Goal: Task Accomplishment & Management: Complete application form

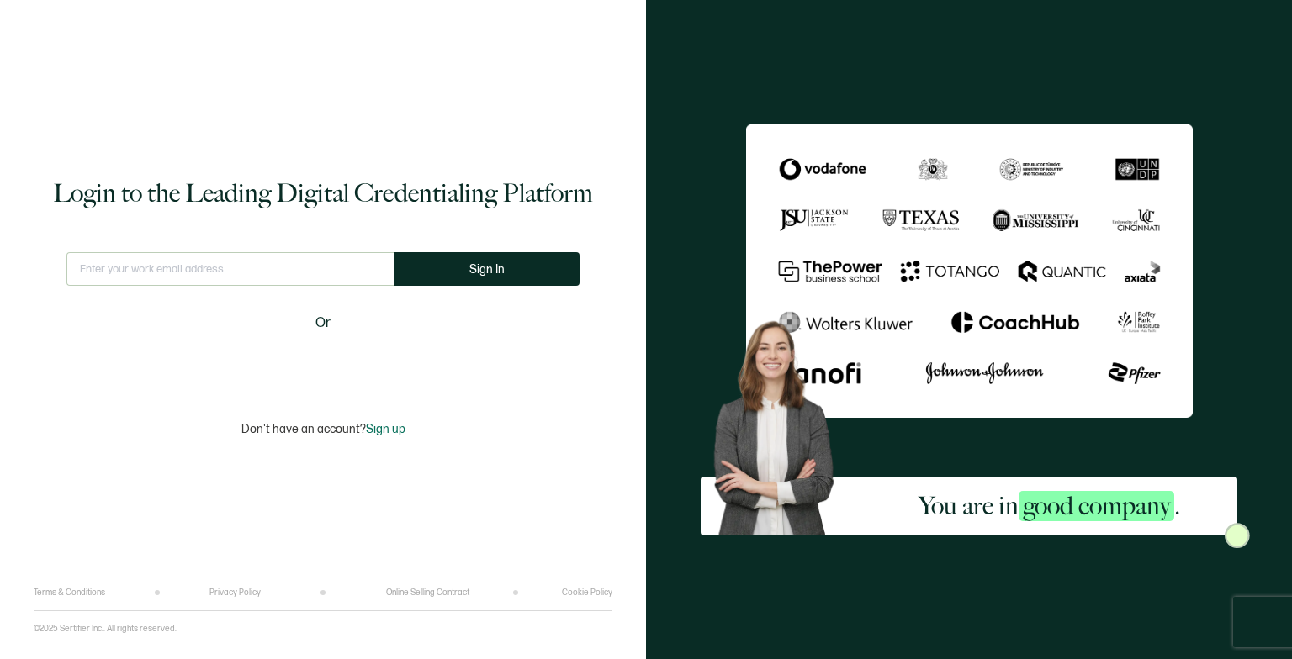
click at [317, 356] on div "Sign in with Google. Opens in new tab" at bounding box center [322, 363] width 193 height 37
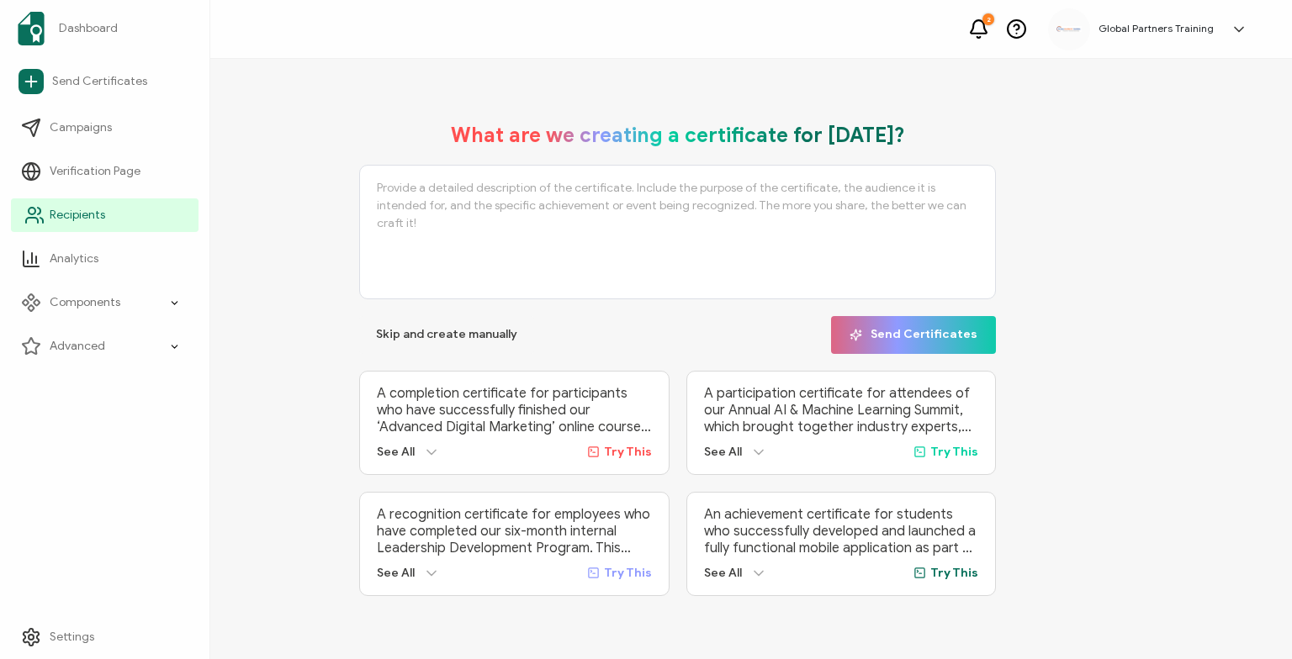
click at [65, 219] on span "Recipients" at bounding box center [78, 215] width 56 height 17
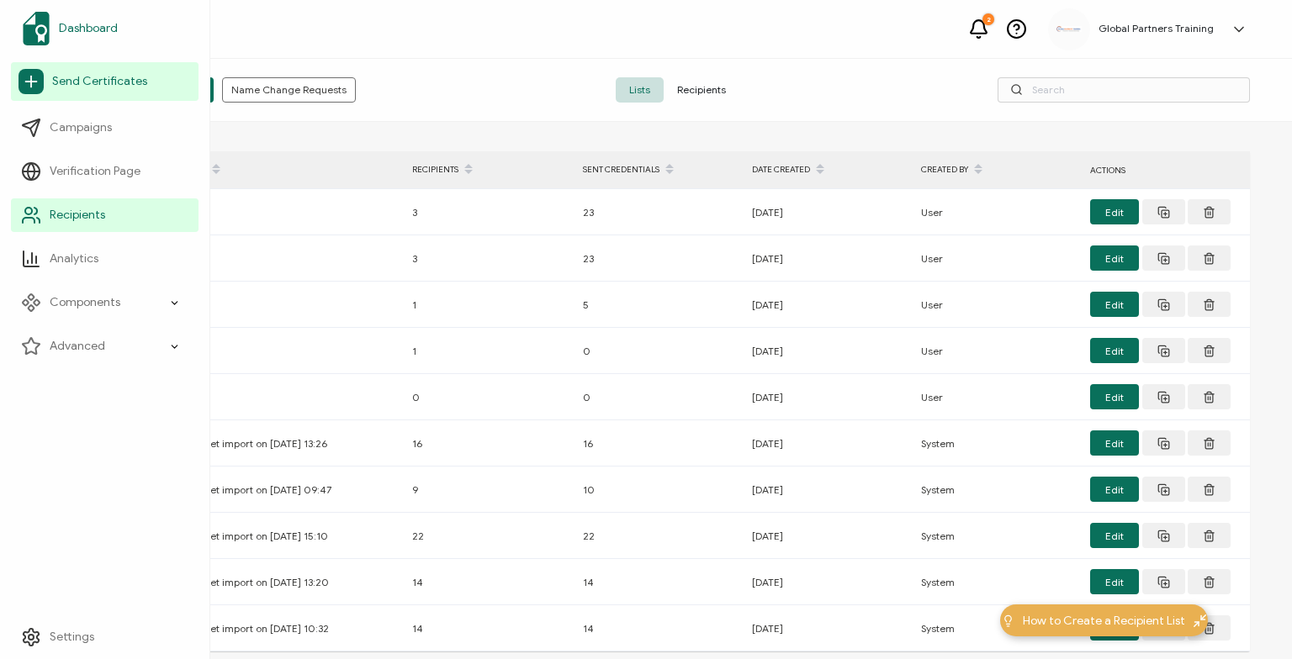
click at [101, 35] on span "Dashboard" at bounding box center [88, 28] width 59 height 17
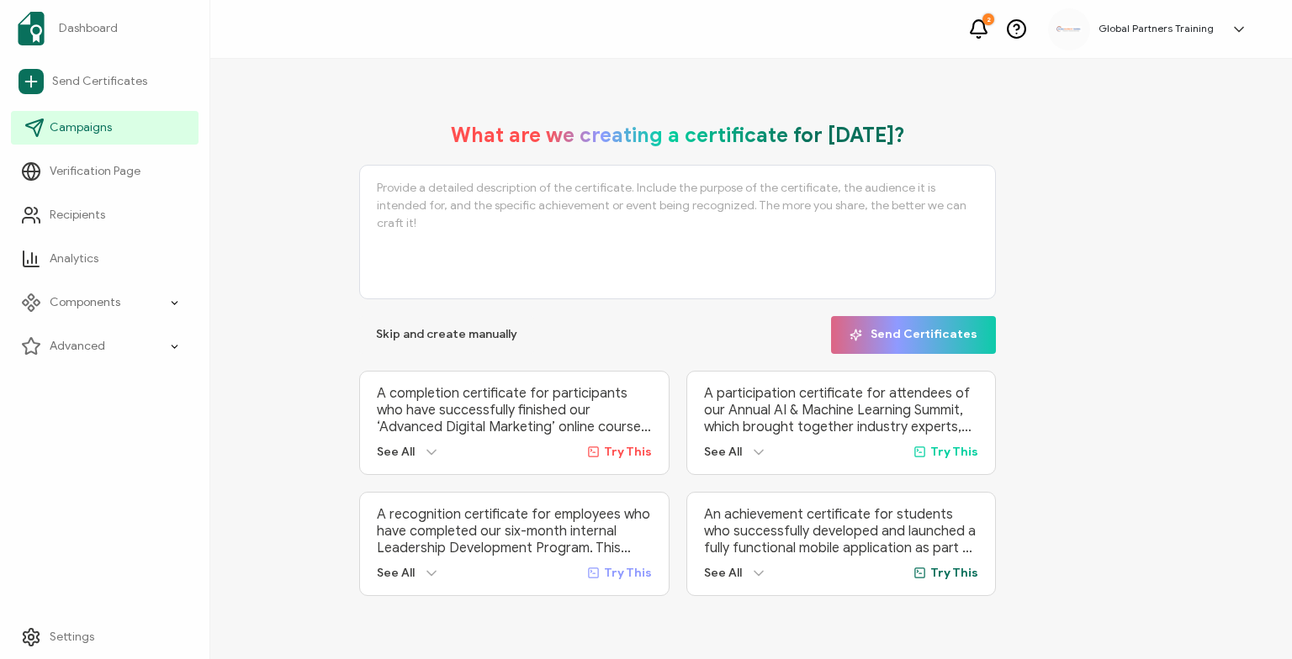
click at [85, 128] on span "Campaigns" at bounding box center [81, 127] width 62 height 17
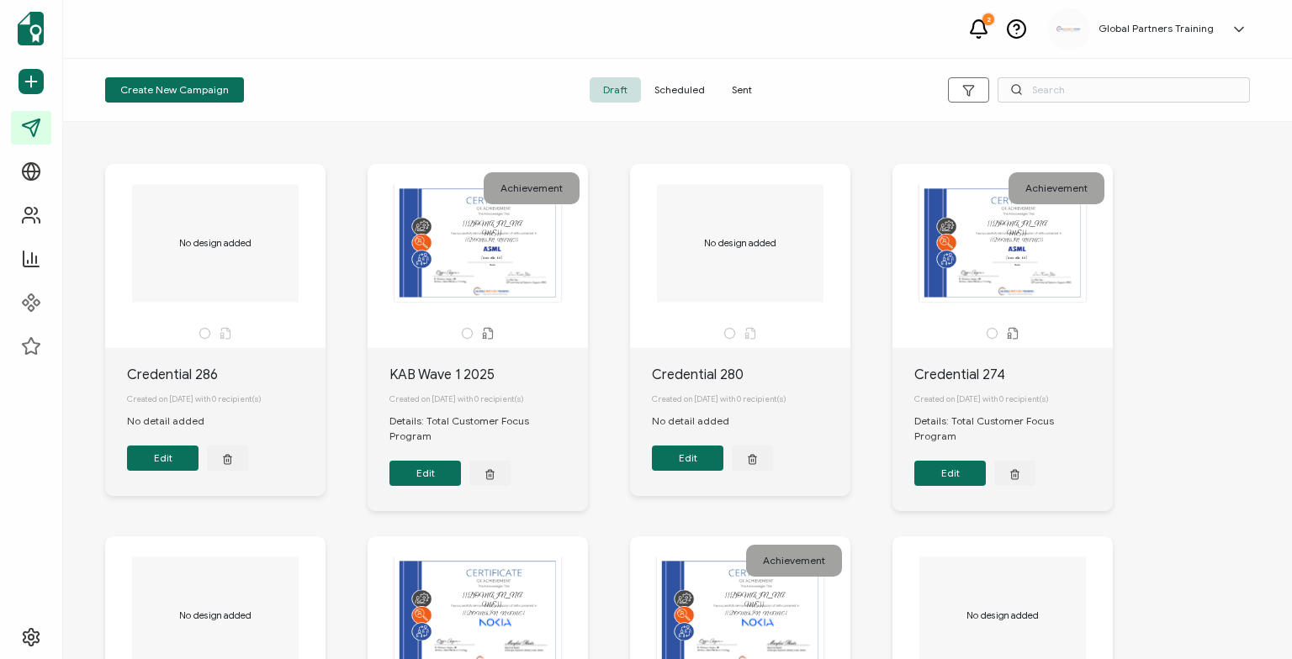
click at [730, 89] on span "Sent" at bounding box center [741, 89] width 47 height 25
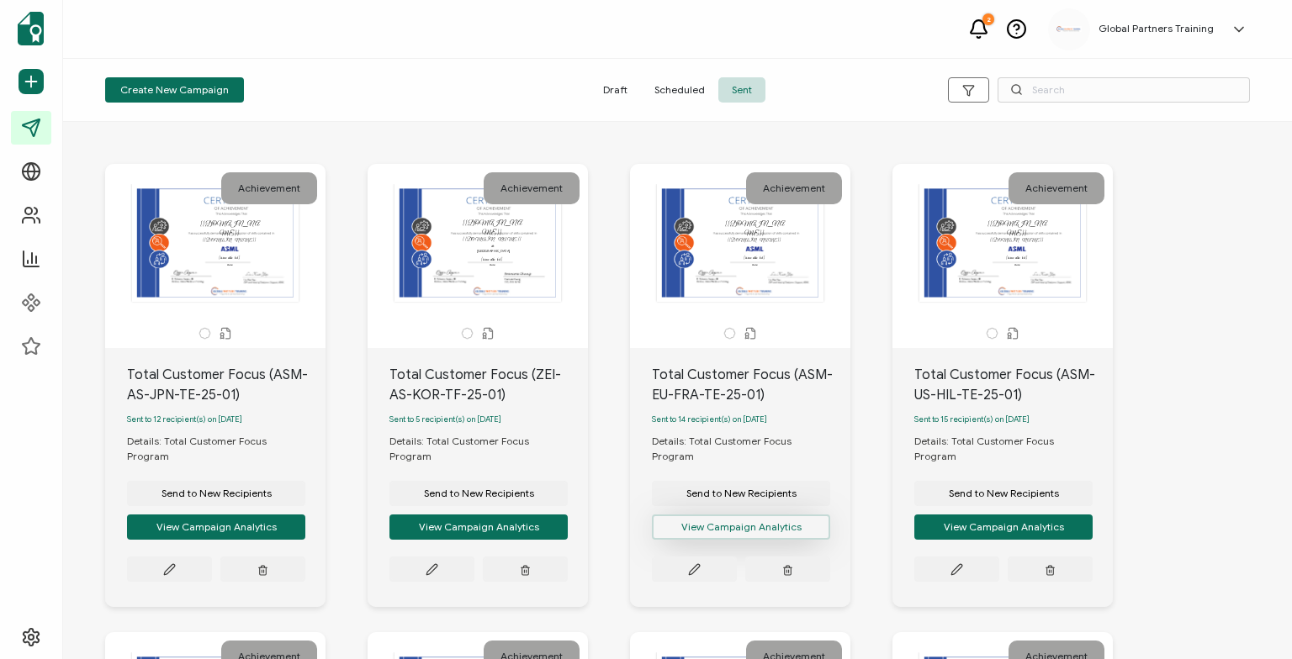
click at [718, 520] on button "View Campaign Analytics" at bounding box center [741, 527] width 178 height 25
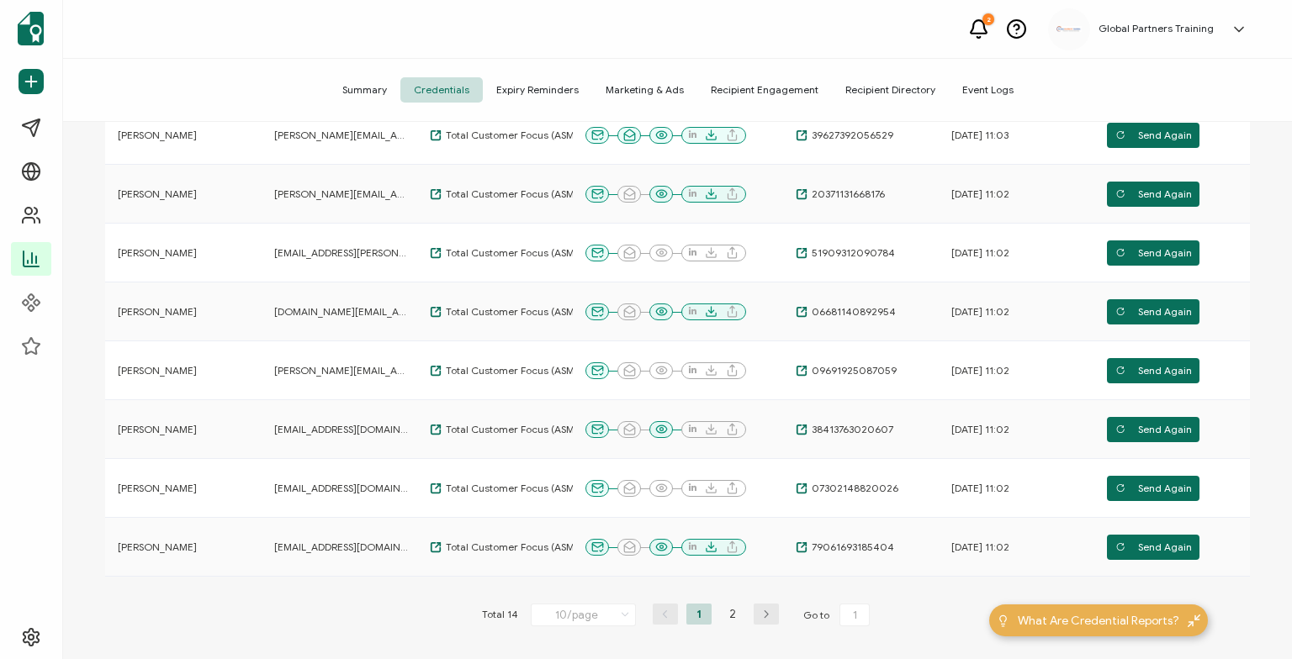
scroll to position [388, 0]
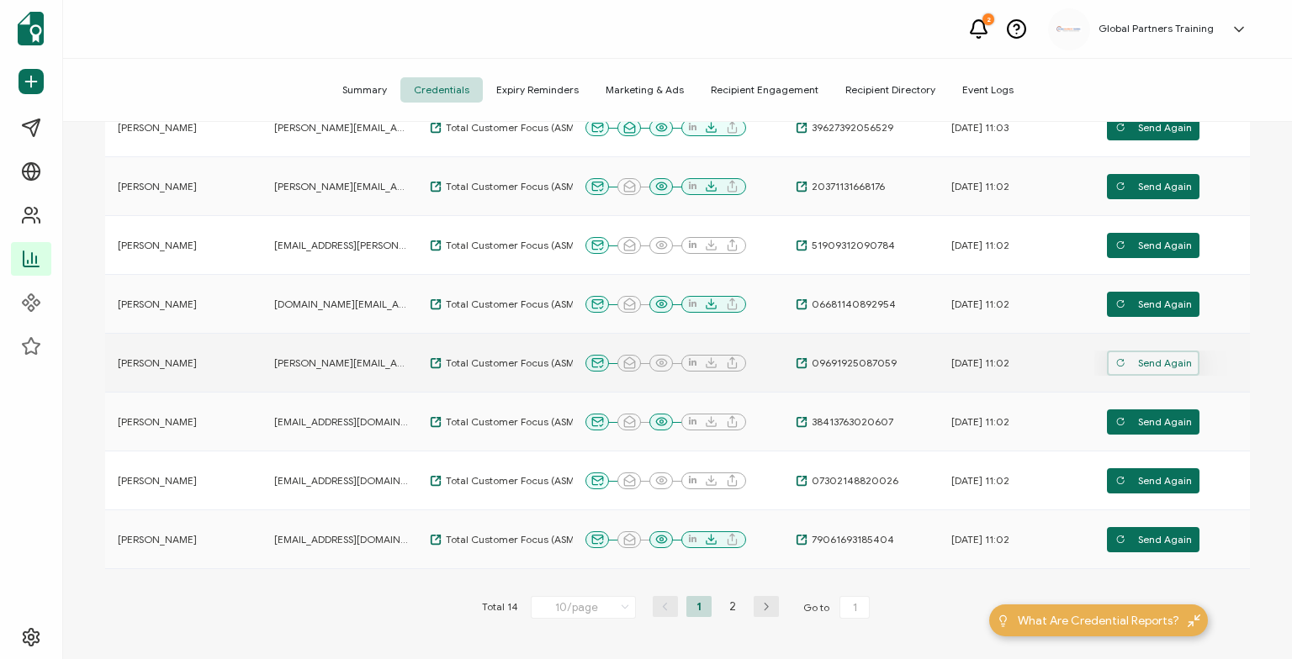
click at [1156, 361] on span "Send Again" at bounding box center [1153, 363] width 77 height 25
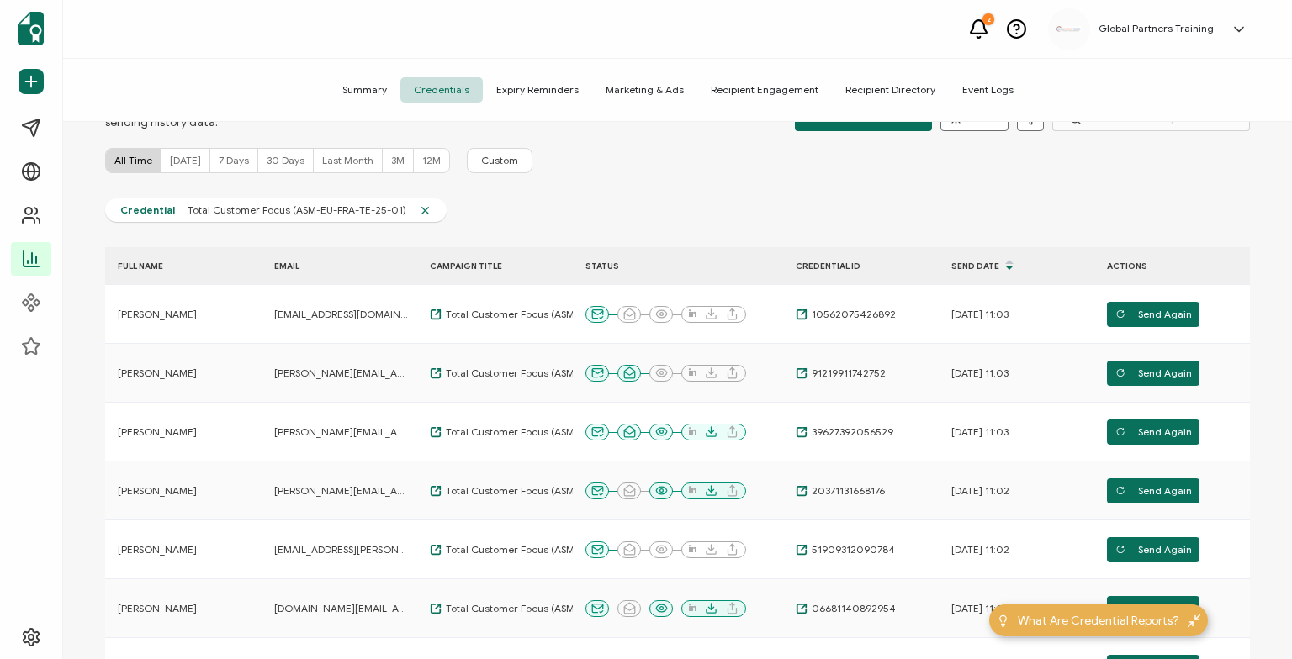
scroll to position [0, 0]
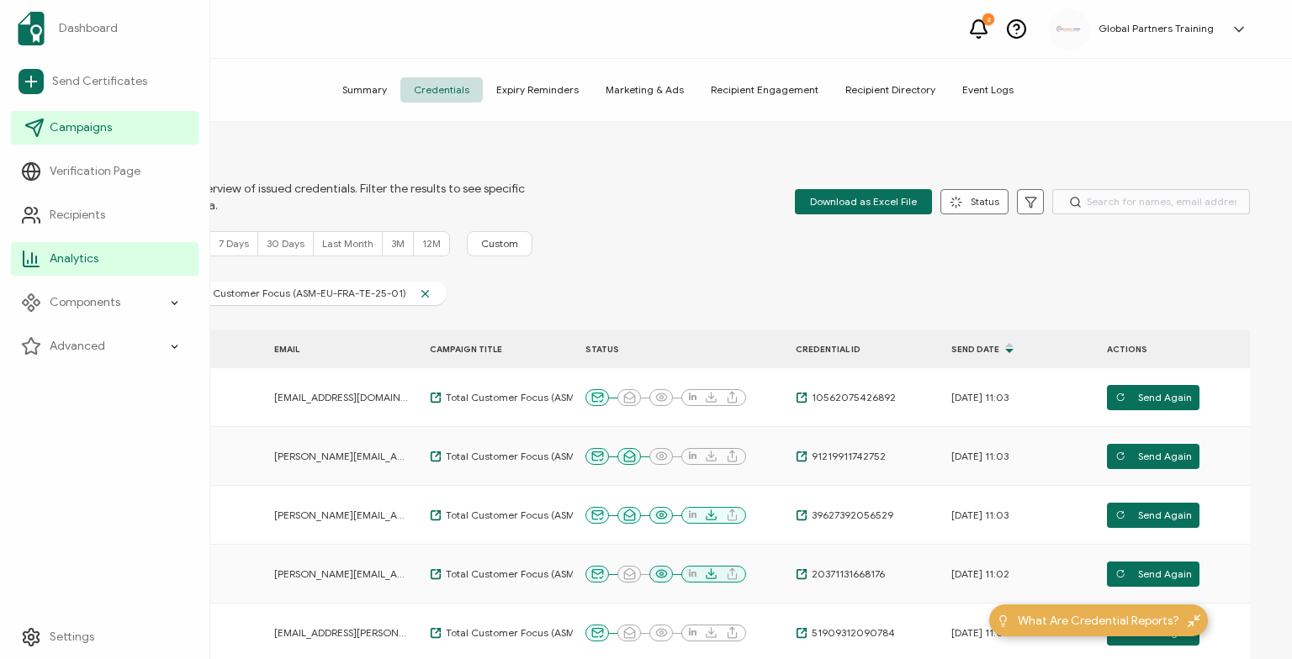
click at [106, 137] on link "Campaigns" at bounding box center [105, 128] width 188 height 34
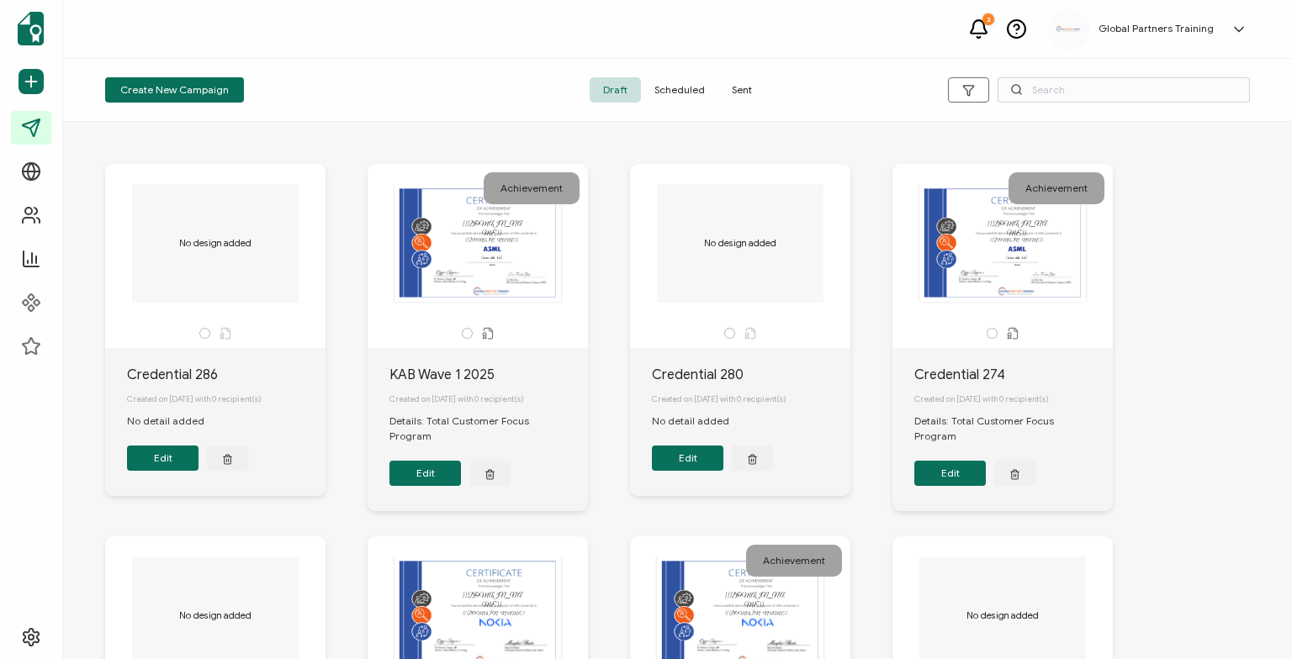
click at [741, 87] on span "Sent" at bounding box center [741, 89] width 47 height 25
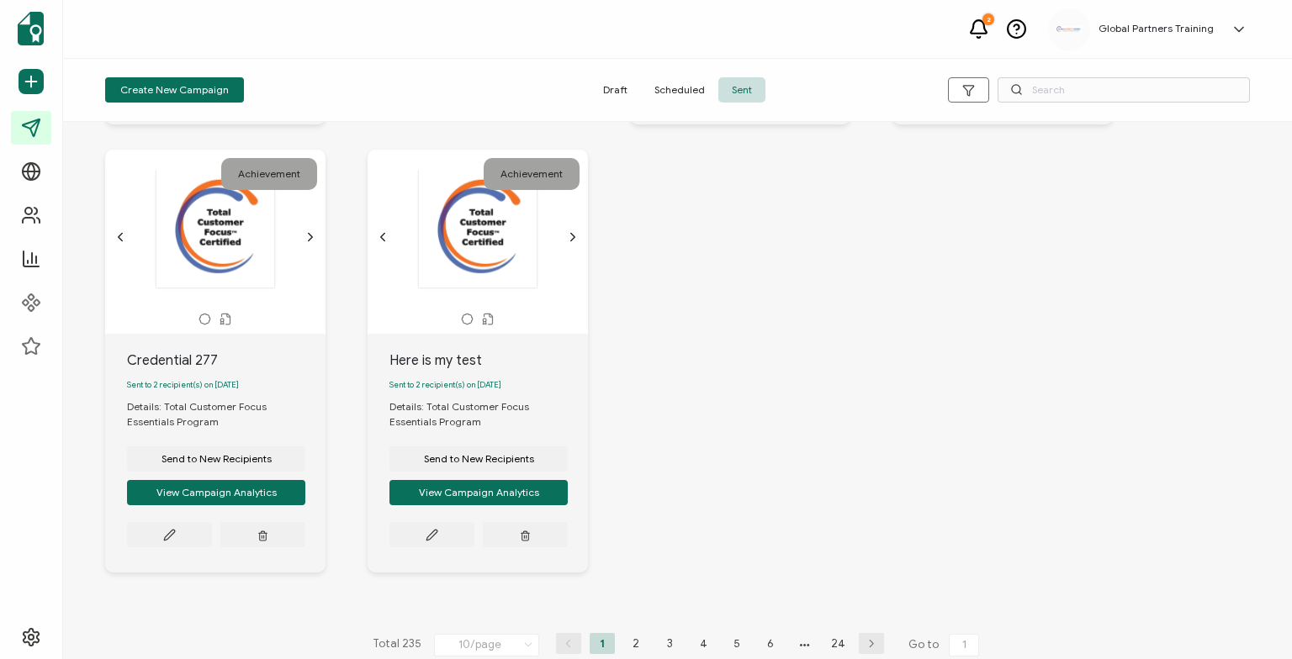
scroll to position [954, 0]
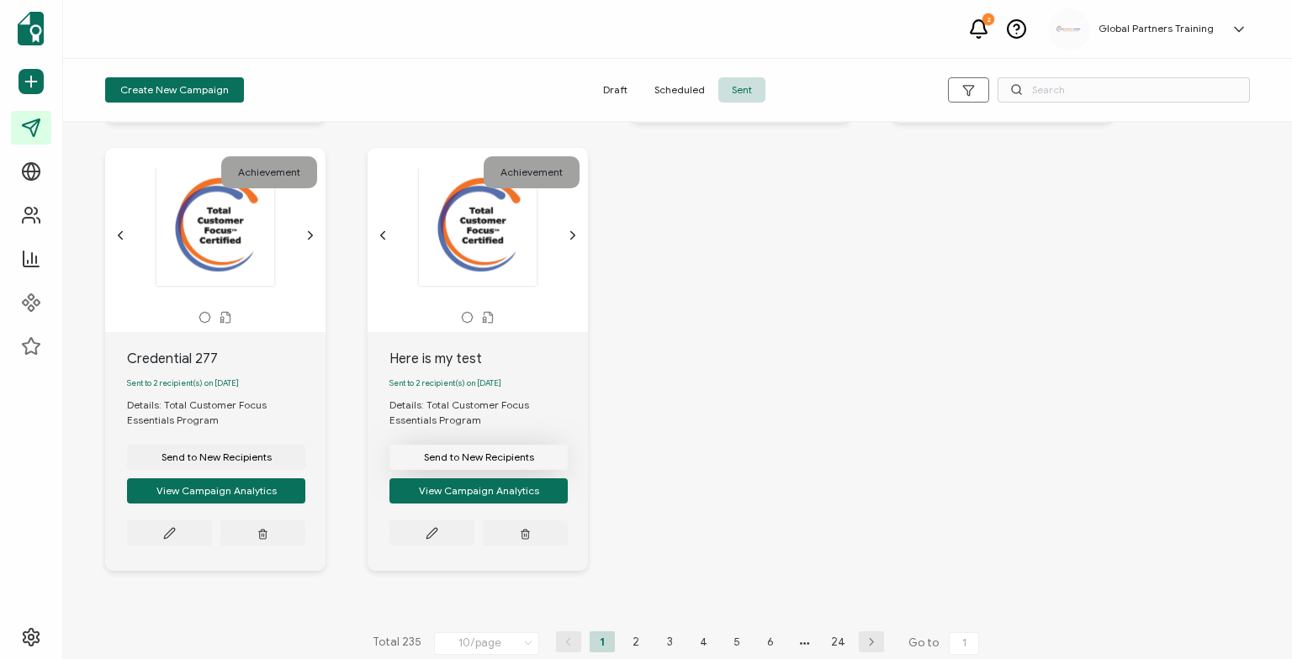
click at [482, 452] on span "Send to New Recipients" at bounding box center [479, 457] width 110 height 10
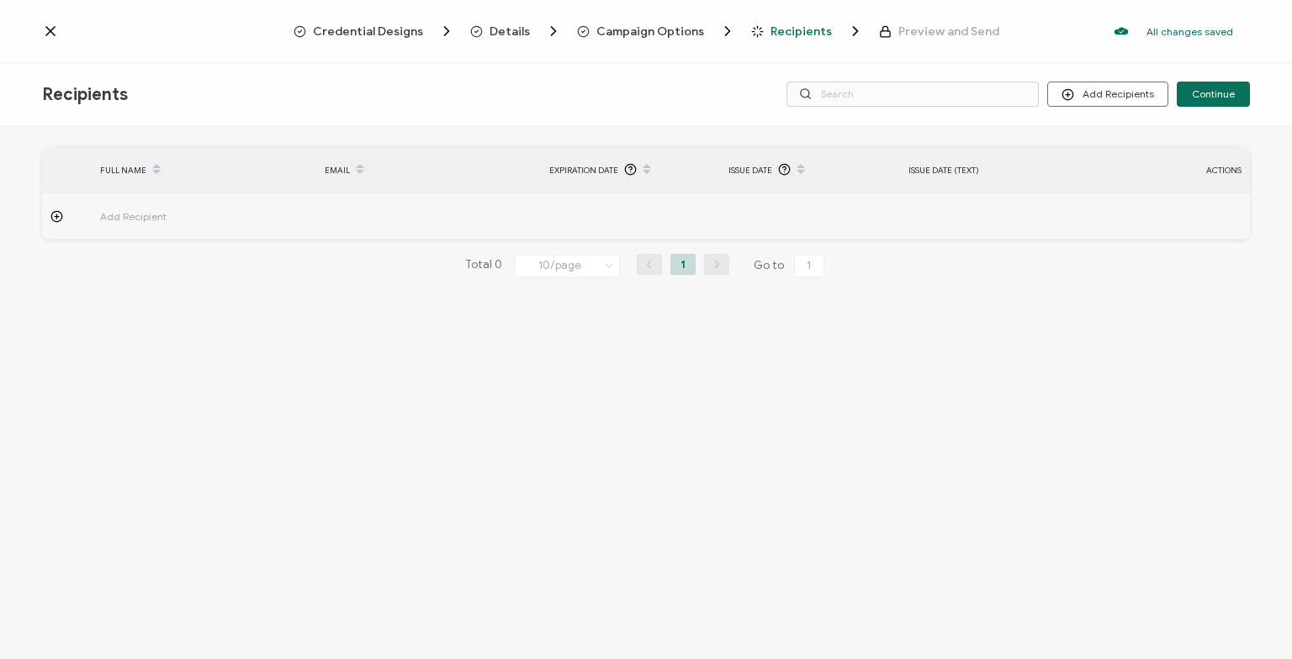
click at [55, 216] on icon at bounding box center [57, 216] width 4 height 0
click at [181, 265] on input "text" at bounding box center [173, 263] width 147 height 27
type input "A"
type input "Al"
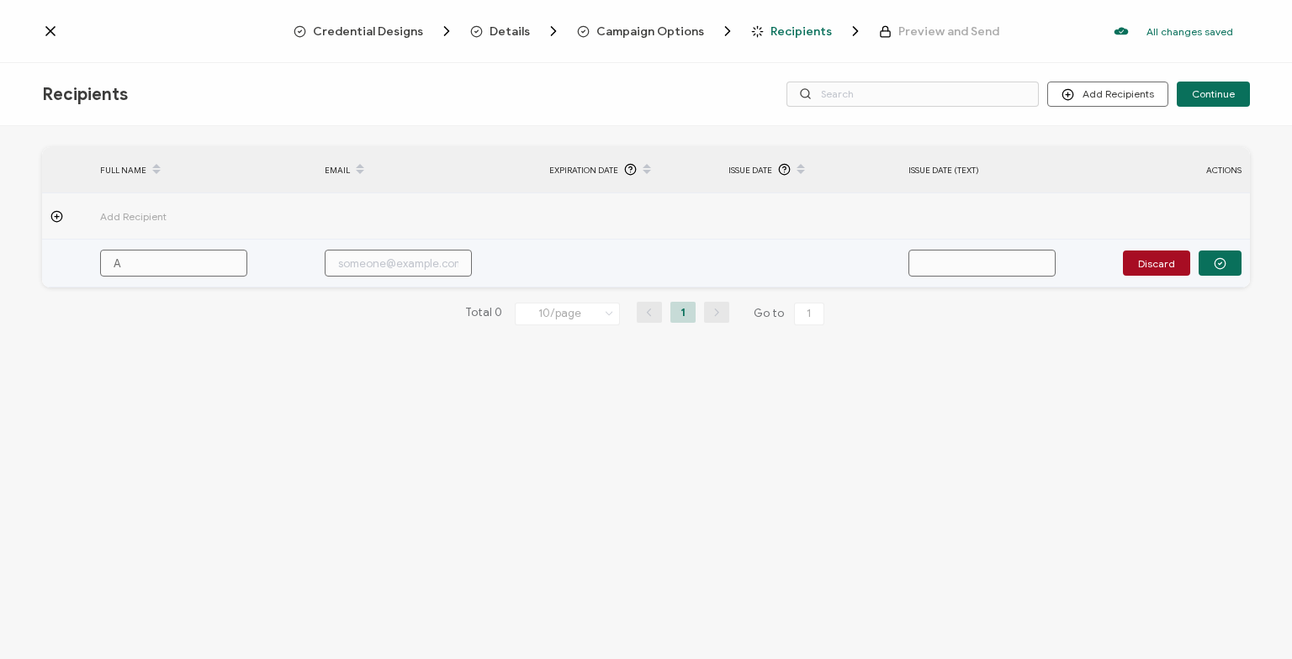
type input "Al"
type input "[PERSON_NAME]"
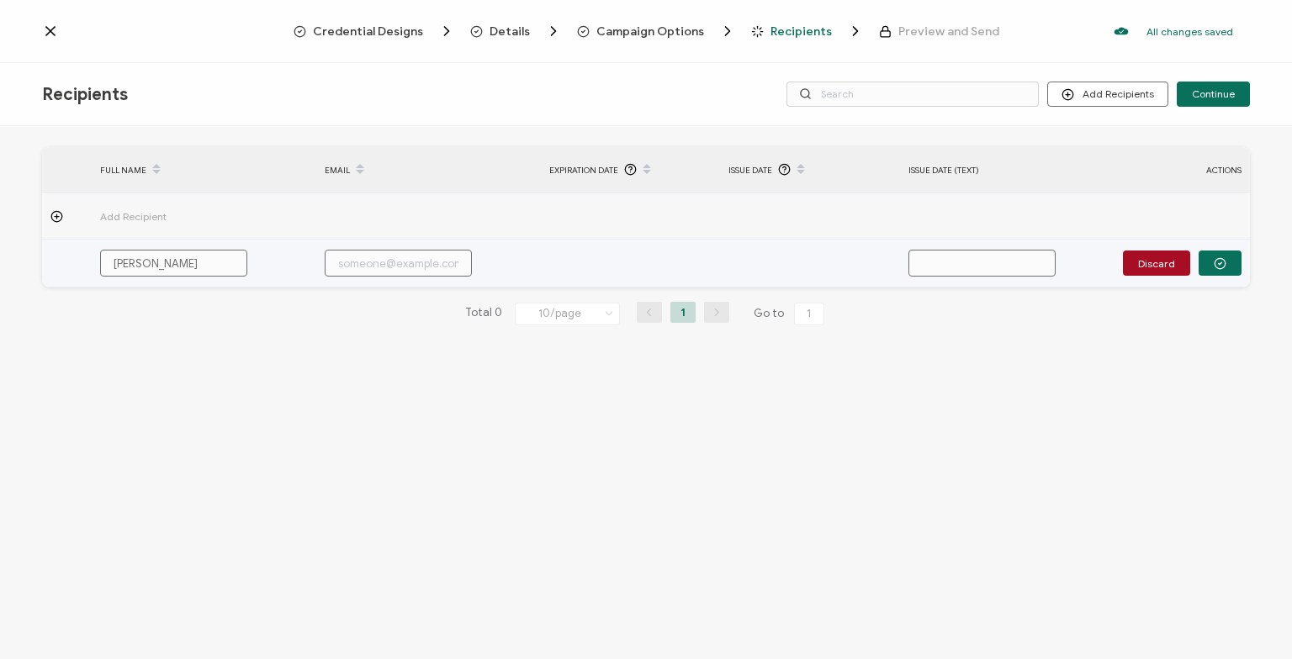
type input "Alici"
type input "[PERSON_NAME]"
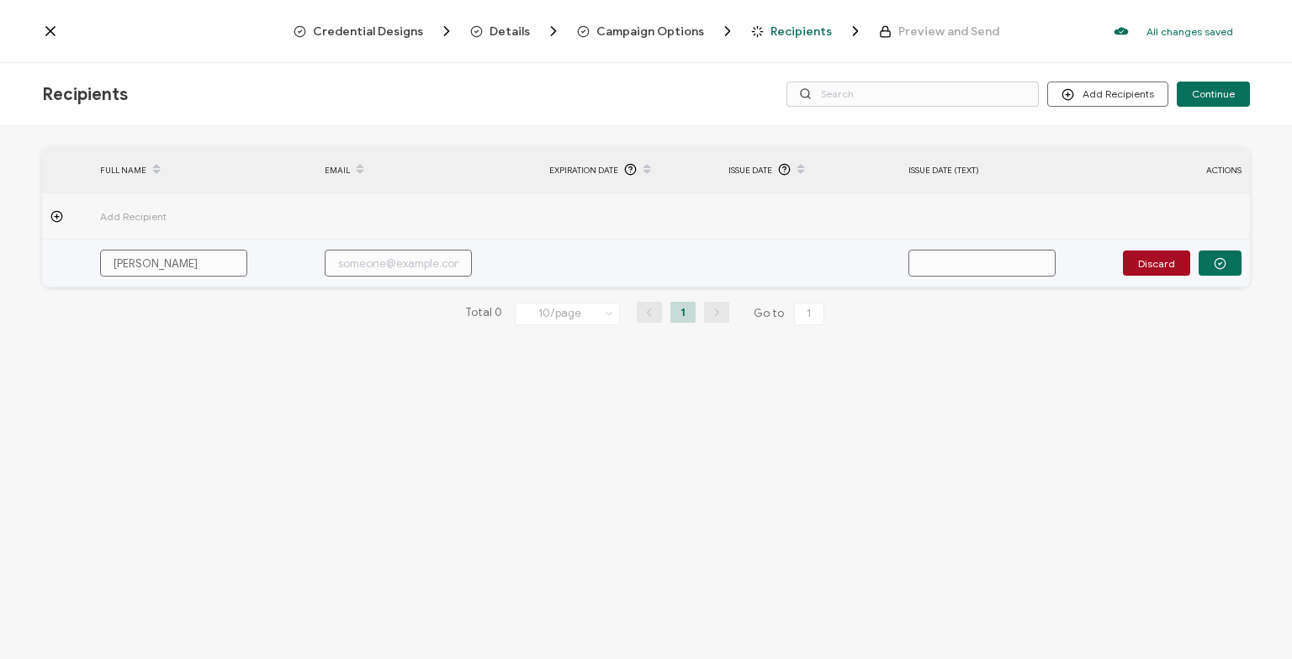
type input "a"
type input "ah"
type input "ahu"
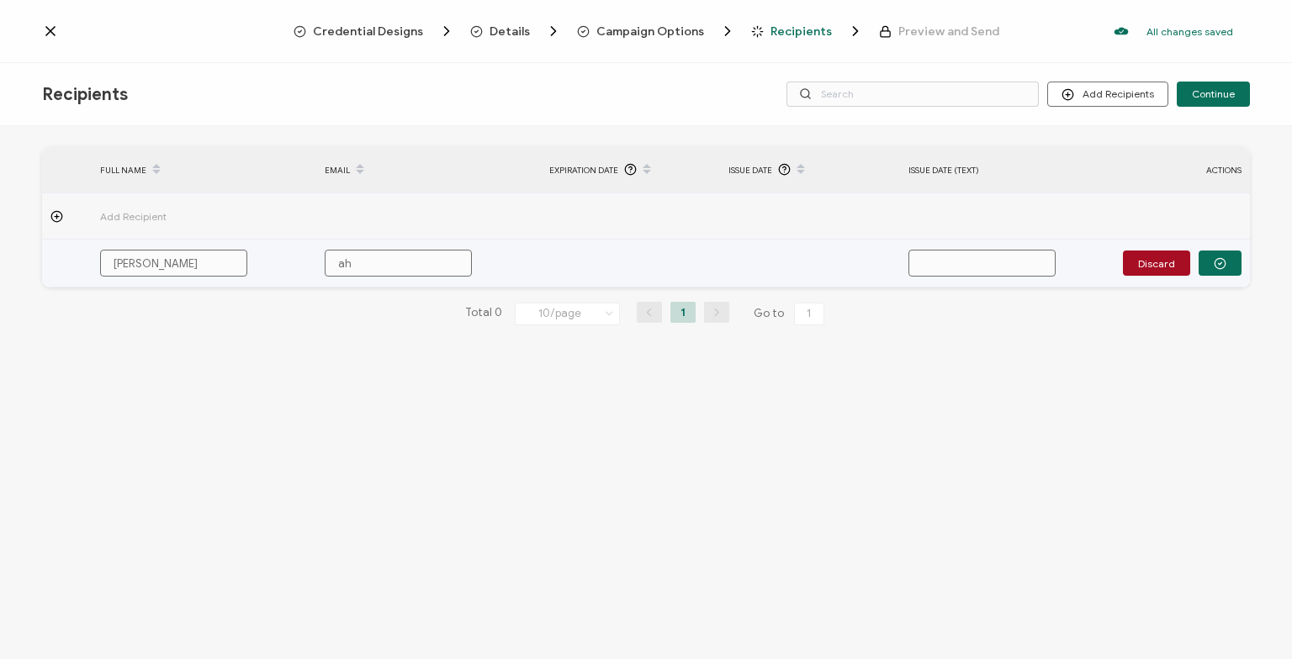
type input "ahu"
type input "ahur"
type input "ahurd"
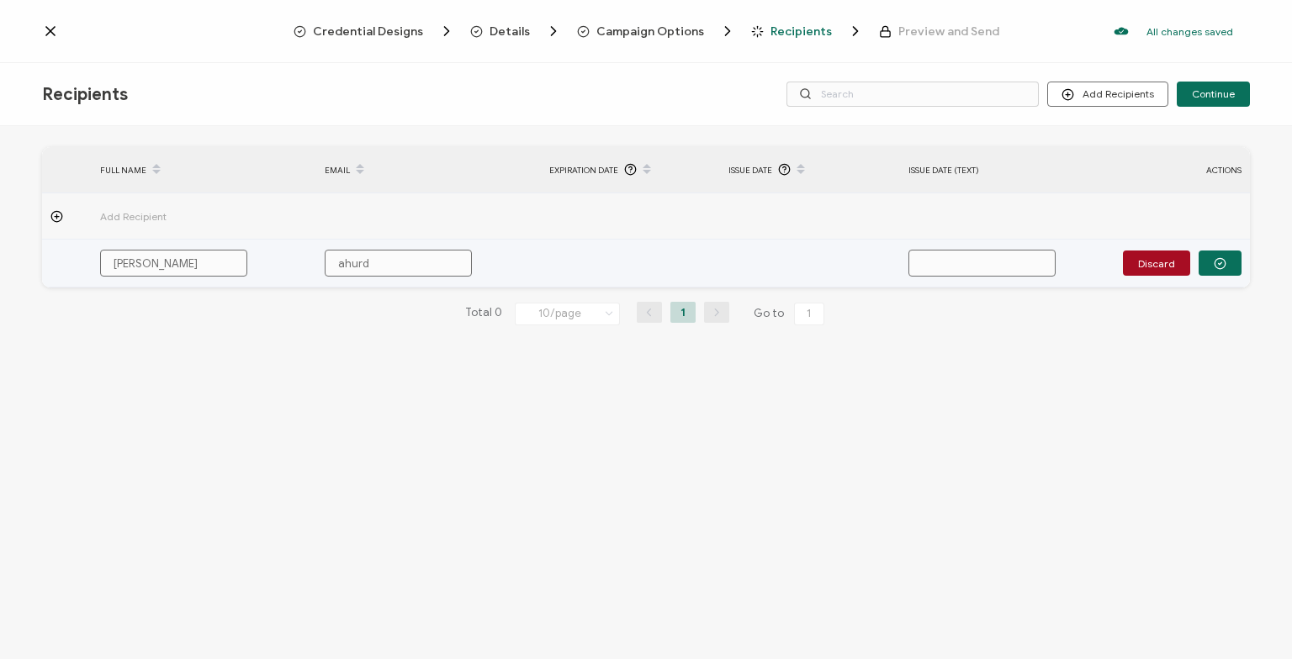
type input "ahurd@"
type input "ahurd@g"
type input "ahurd@gp"
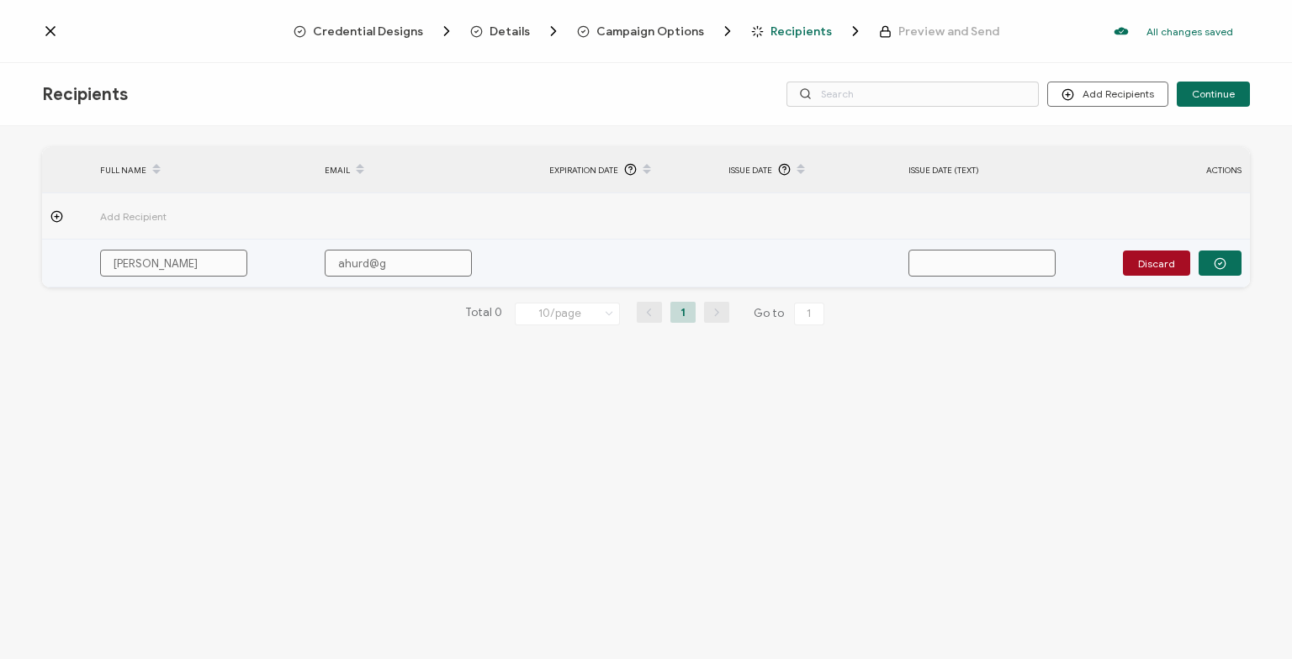
type input "ahurd@gp"
type input "ahurd@gpt"
type input "ahurd@gptt"
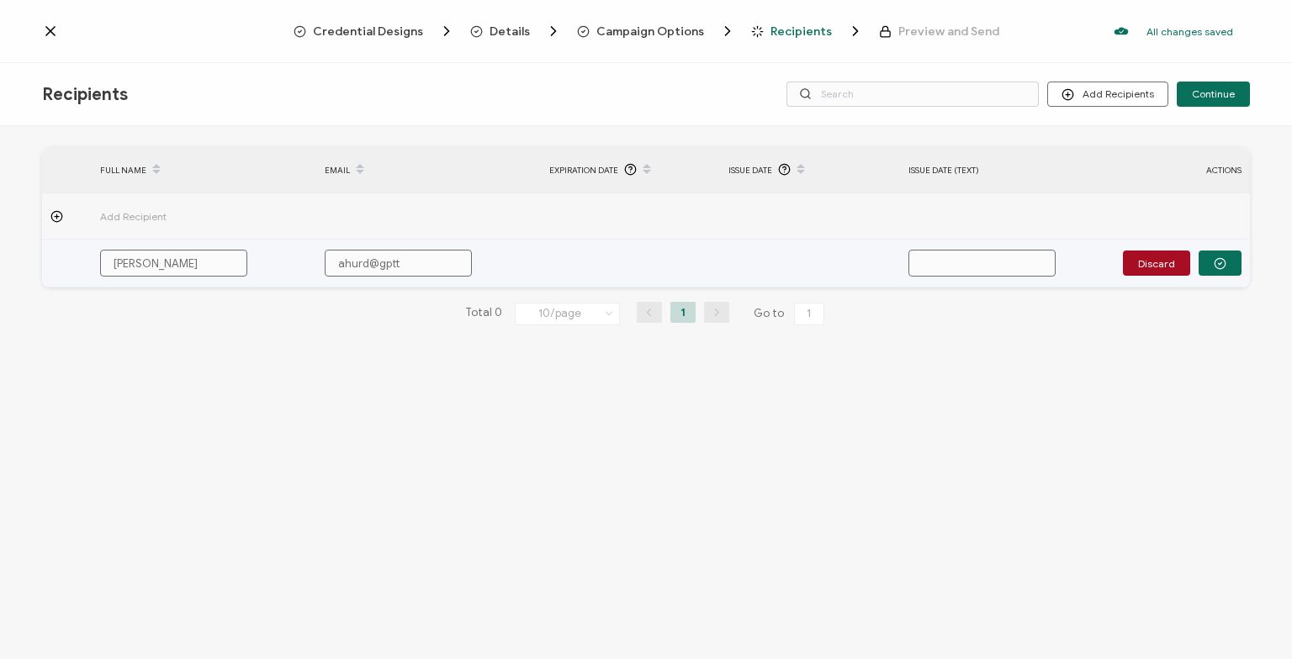
type input "ahurd@gpttt"
type input "ahurd@gptt"
type input "ahurd@gptts"
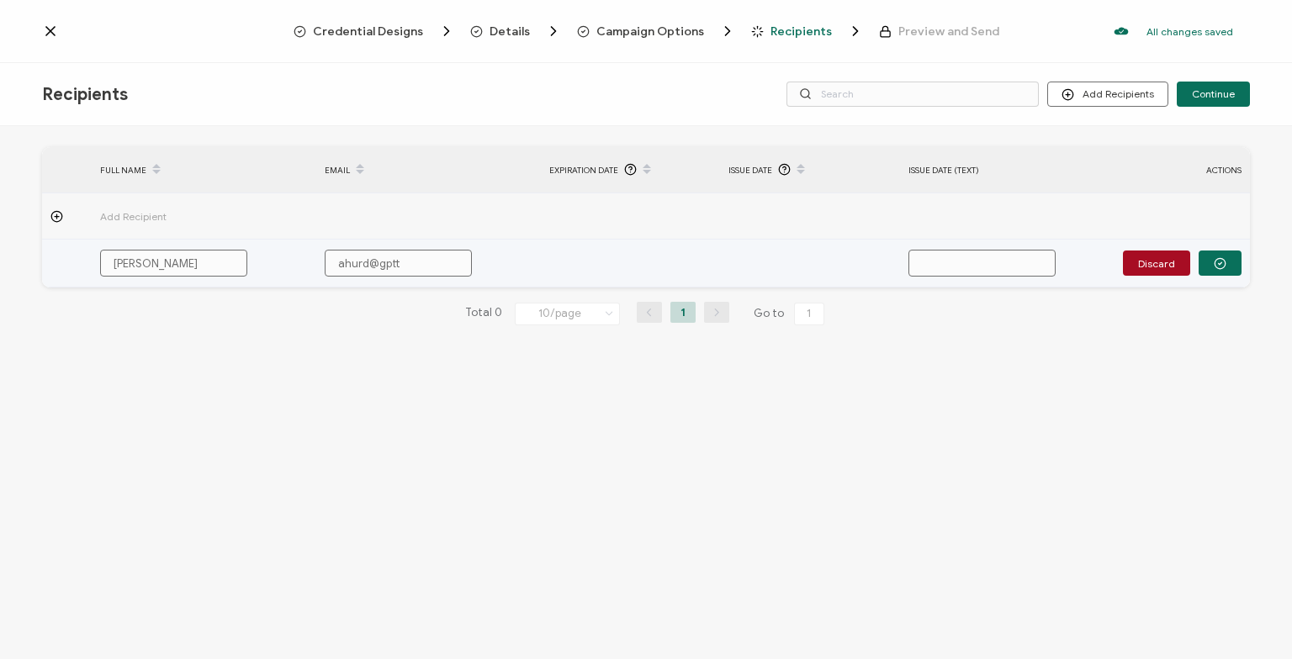
type input "ahurd@gptts"
type input "ahurd@gptts."
type input "ahurd@gptts.c"
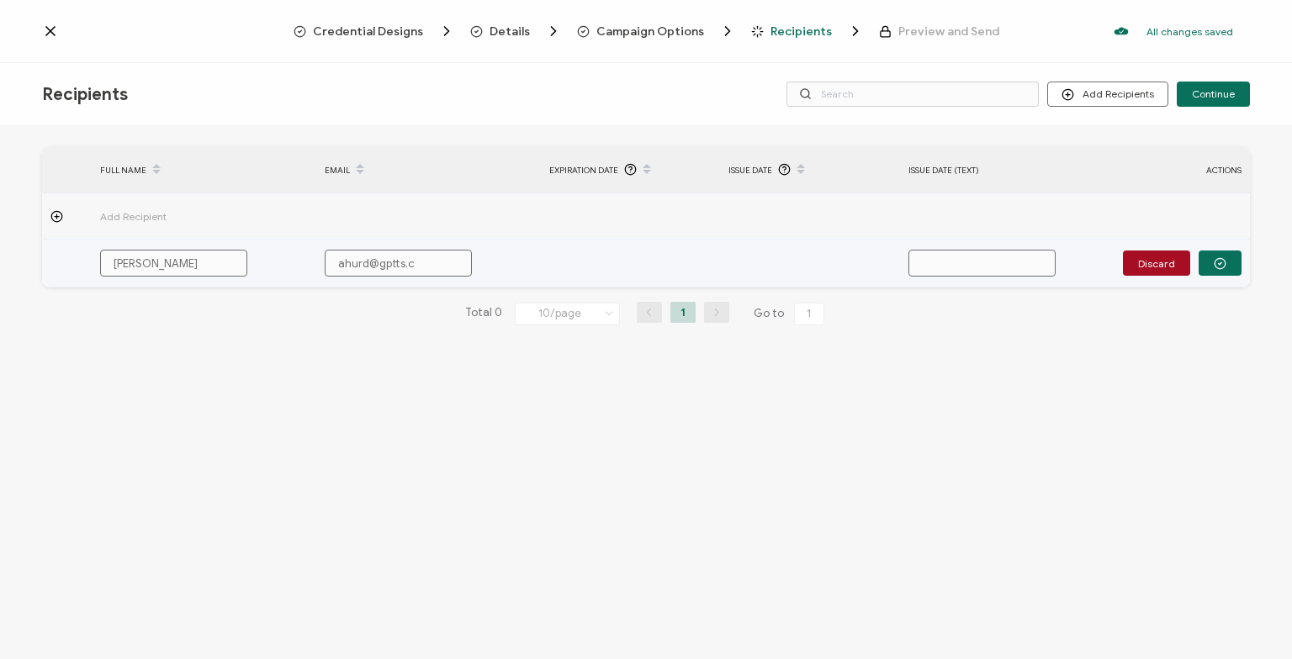
type input "[EMAIL_ADDRESS][DOMAIN_NAME]"
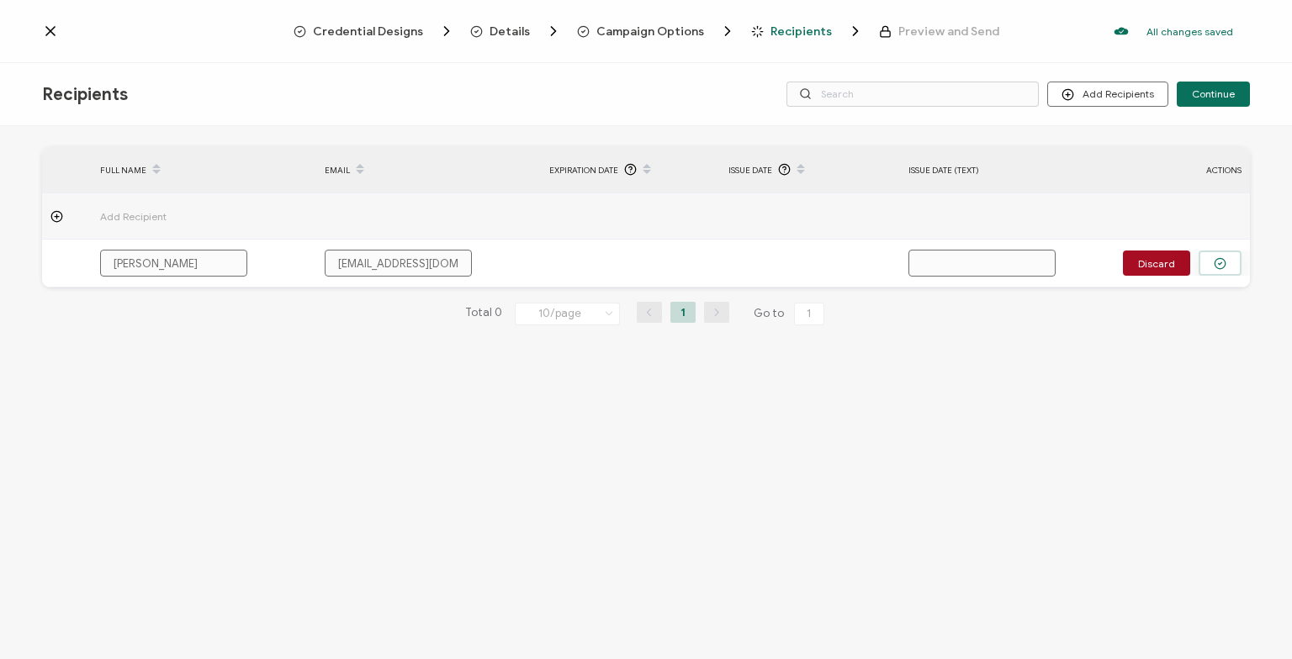
type input "[EMAIL_ADDRESS][DOMAIN_NAME]"
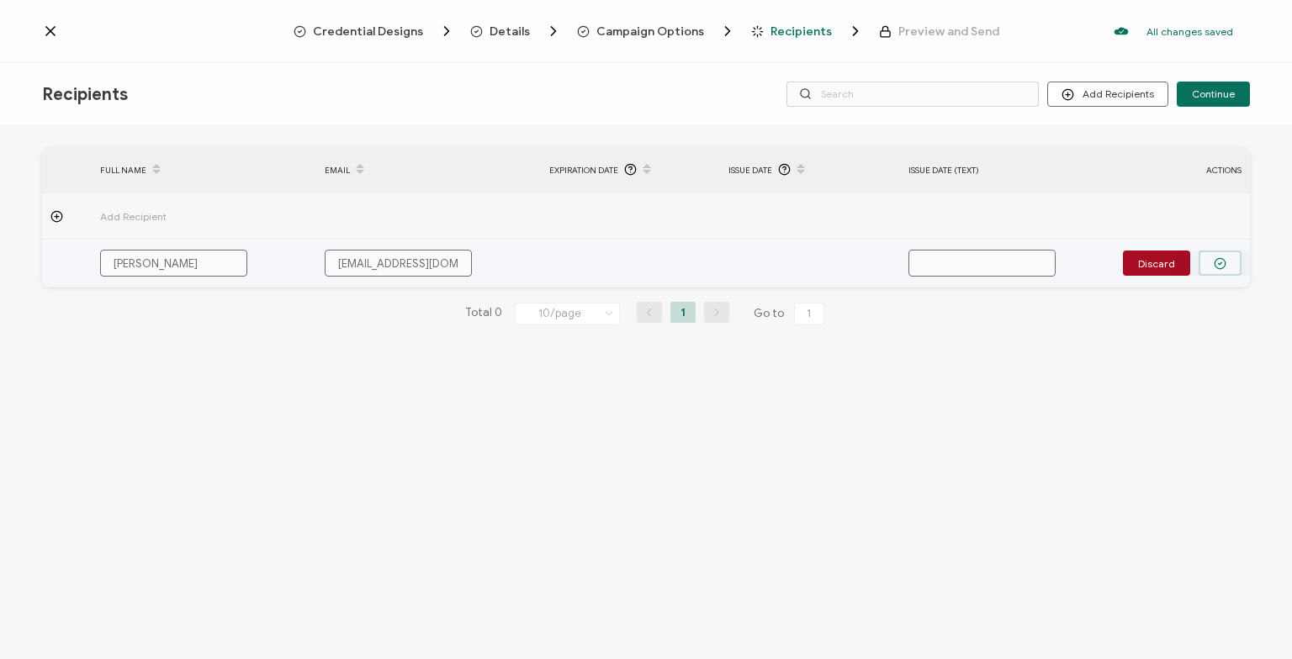
click at [1221, 270] on button "button" at bounding box center [1219, 263] width 43 height 25
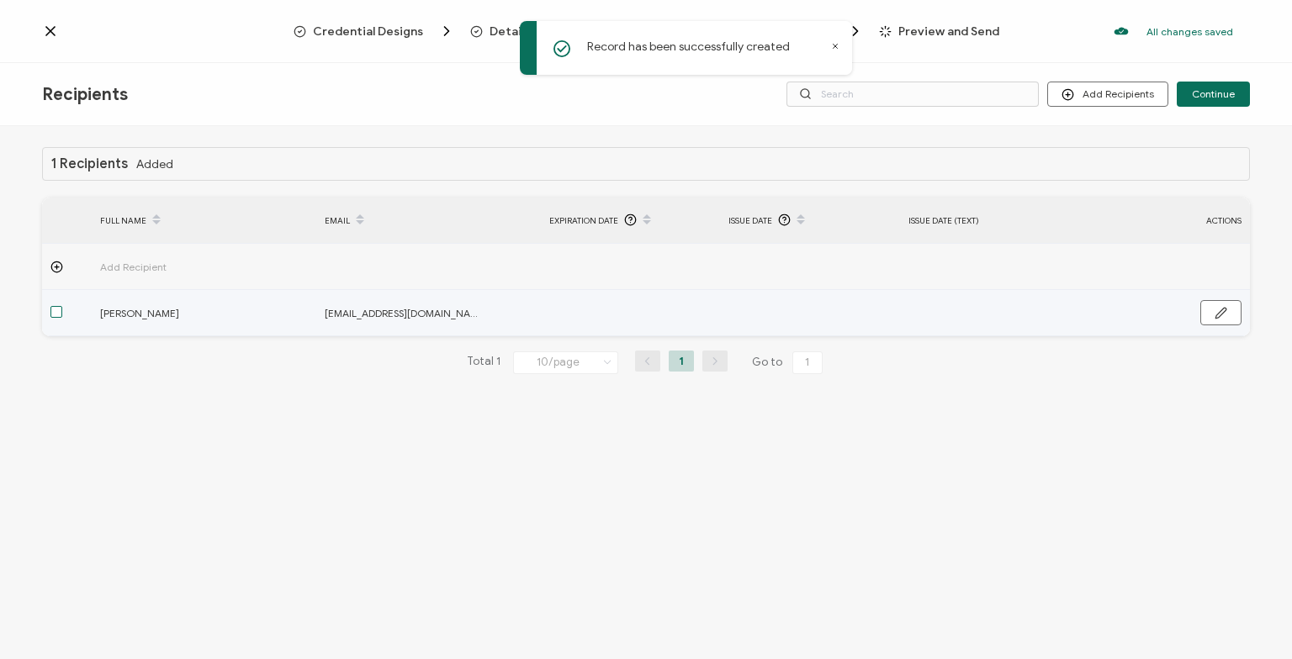
click at [55, 315] on span at bounding box center [56, 312] width 12 height 12
click at [62, 306] on input "checkbox" at bounding box center [62, 306] width 0 height 0
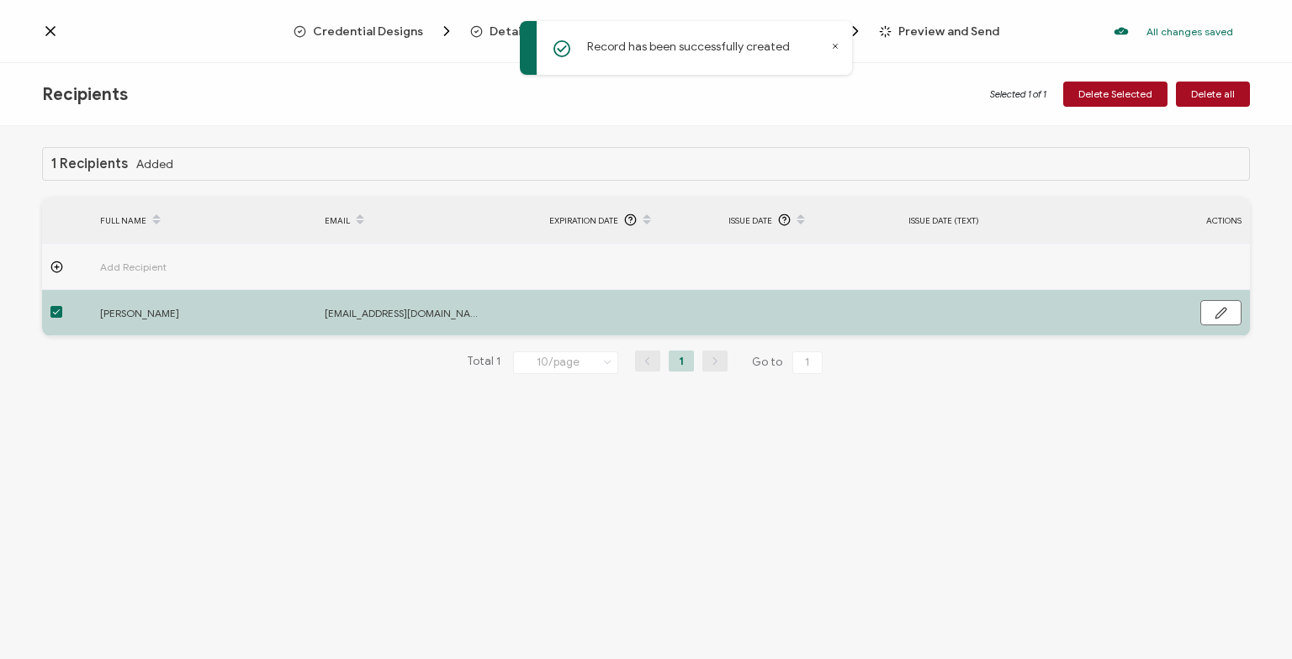
click at [838, 50] on div "Record has been successfully created" at bounding box center [686, 48] width 332 height 54
click at [839, 45] on icon at bounding box center [835, 46] width 8 height 8
click at [950, 25] on span "Preview and Send" at bounding box center [948, 31] width 101 height 13
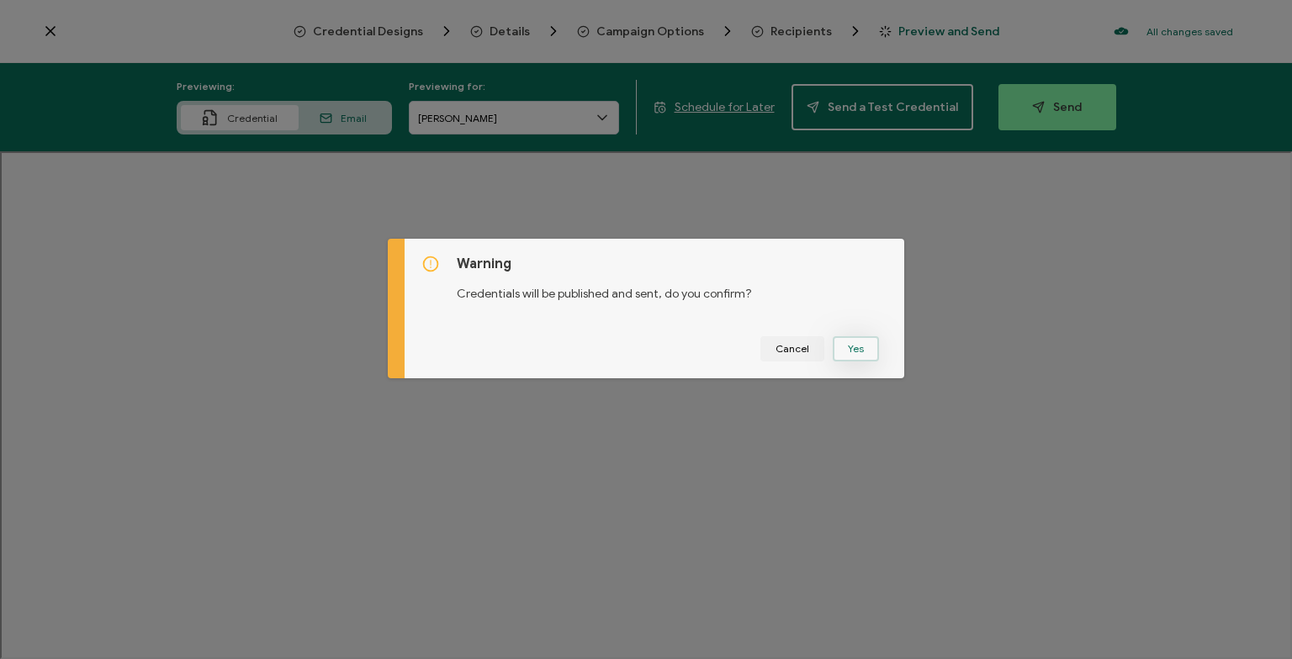
click at [872, 349] on button "Yes" at bounding box center [856, 348] width 46 height 25
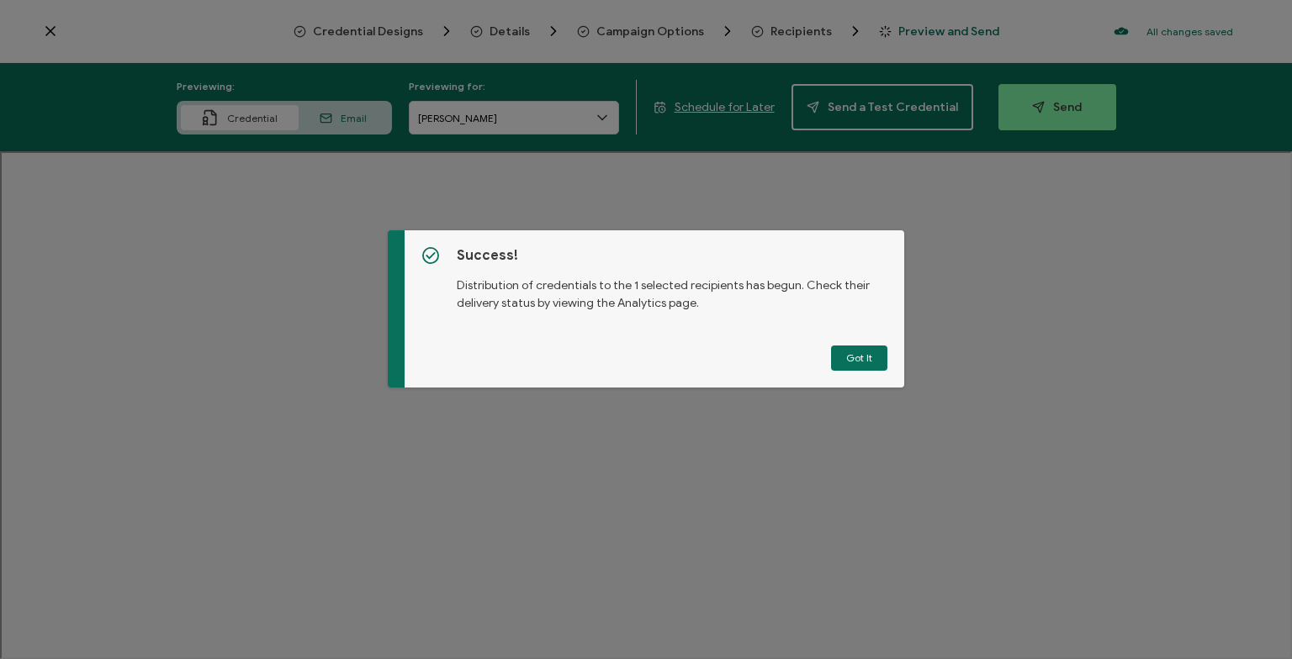
click at [863, 382] on div "Success! Distribution of credentials to the 1 selected recipients has begun. Ch…" at bounding box center [654, 308] width 500 height 157
click at [861, 373] on div "Success! Distribution of credentials to the 1 selected recipients has begun. Ch…" at bounding box center [654, 308] width 500 height 157
click at [851, 367] on button "Got It" at bounding box center [859, 358] width 56 height 25
